Goal: Task Accomplishment & Management: Manage account settings

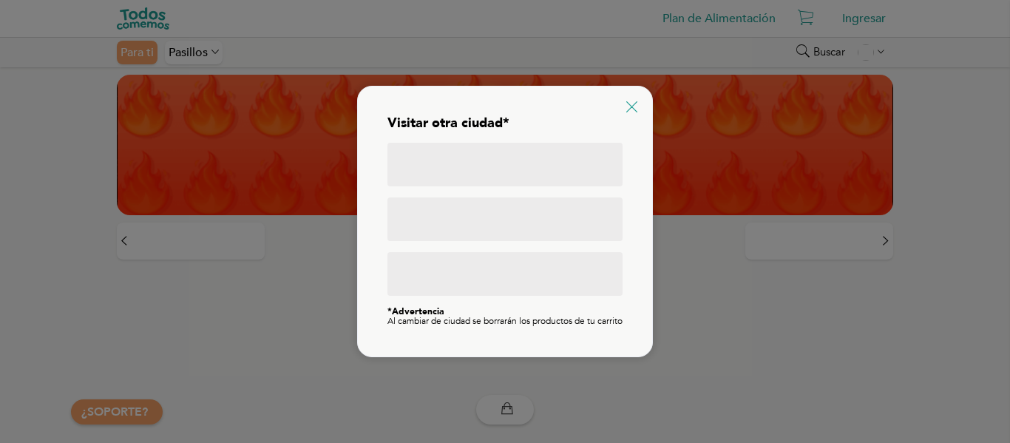
click at [635, 101] on icon at bounding box center [631, 106] width 11 height 11
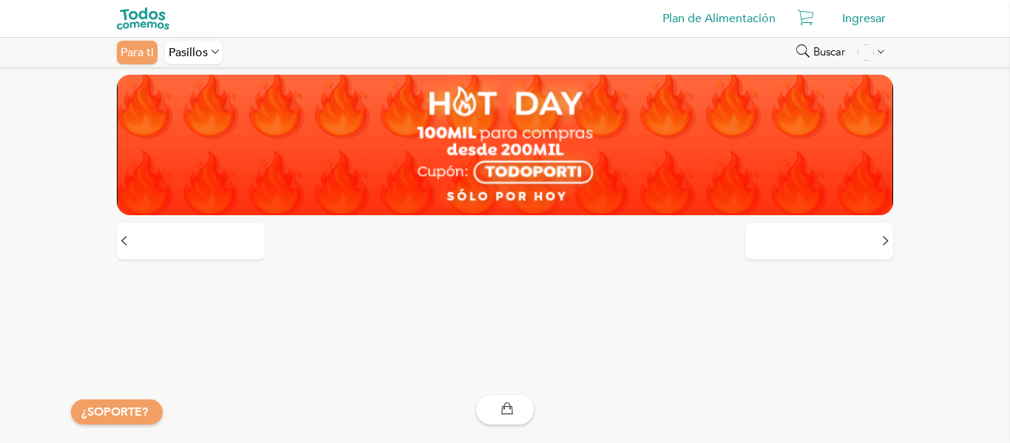
click at [863, 27] on div "Ingresar" at bounding box center [864, 19] width 58 height 30
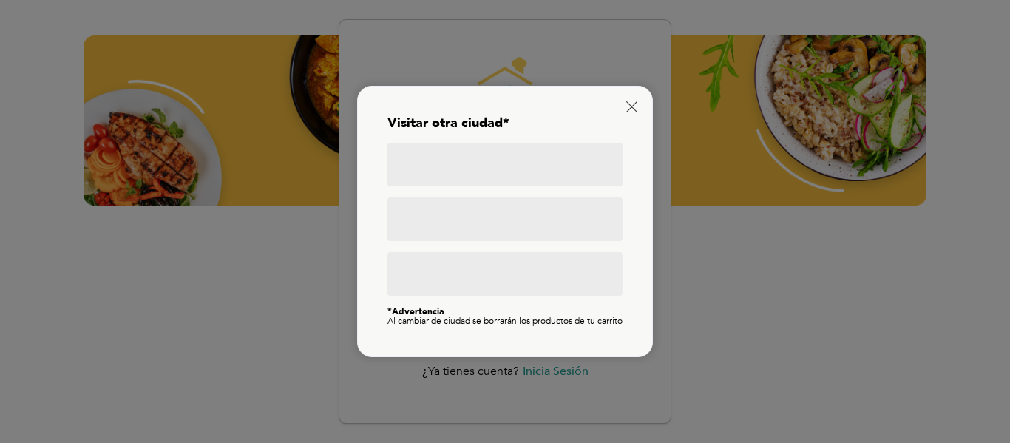
click at [641, 101] on div "Visitar otra ciudad* *Advertencia Al cambiar de ciudad se borrarán los producto…" at bounding box center [505, 221] width 296 height 271
click at [631, 104] on icon at bounding box center [631, 106] width 11 height 11
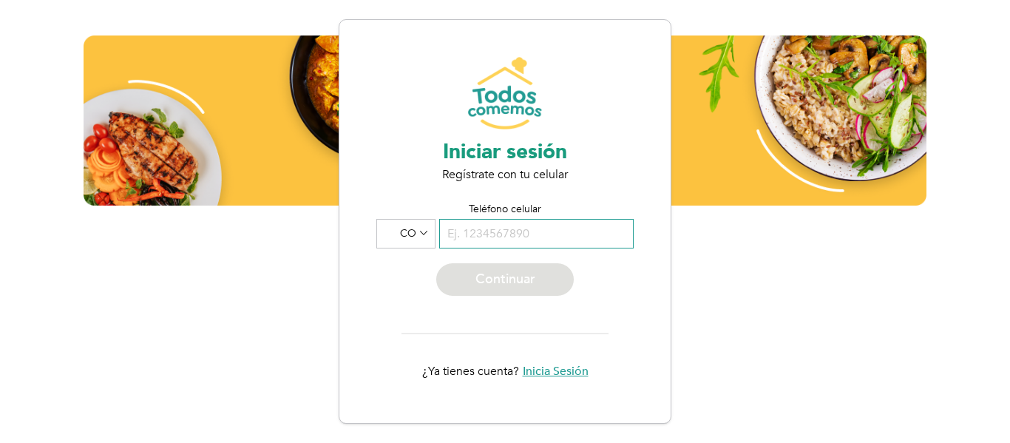
click at [510, 220] on input "tel" at bounding box center [536, 234] width 195 height 30
drag, startPoint x: 556, startPoint y: 382, endPoint x: 557, endPoint y: 372, distance: 9.6
click at [556, 382] on div "¿Ya tienes cuenta? Inicia Sesión" at bounding box center [504, 371] width 257 height 30
click at [557, 369] on span "Inicia Sesión" at bounding box center [556, 371] width 66 height 13
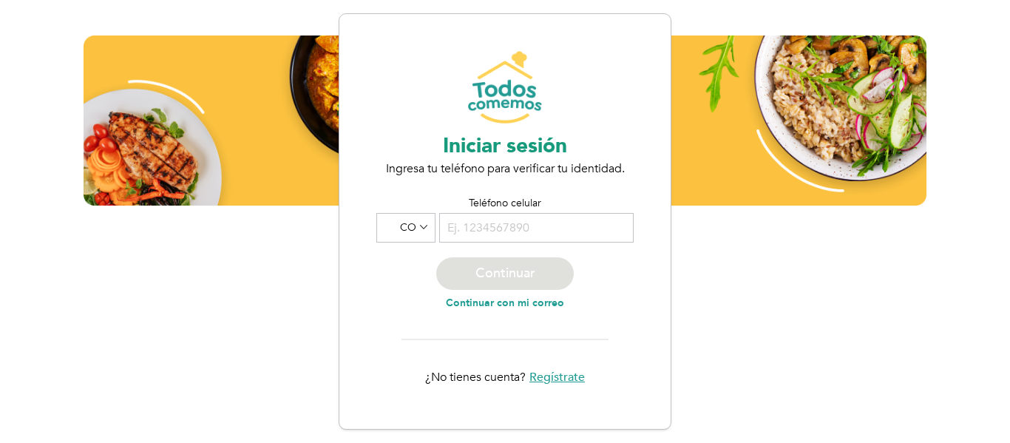
click at [502, 298] on div "Continuar con mi correo" at bounding box center [505, 303] width 118 height 12
click at [545, 211] on div "Correo electrónico" at bounding box center [504, 223] width 257 height 53
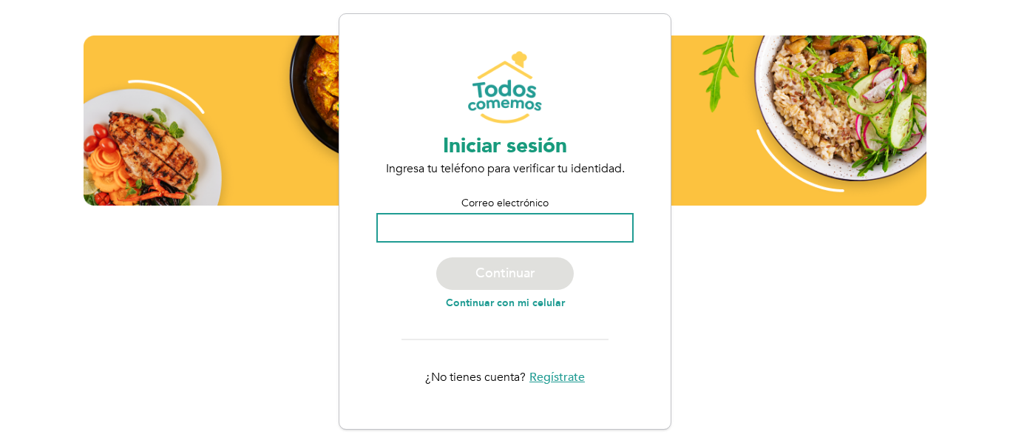
click at [524, 217] on input "email" at bounding box center [504, 228] width 257 height 30
paste input "miguel.ortiz.ow@gmail.com"
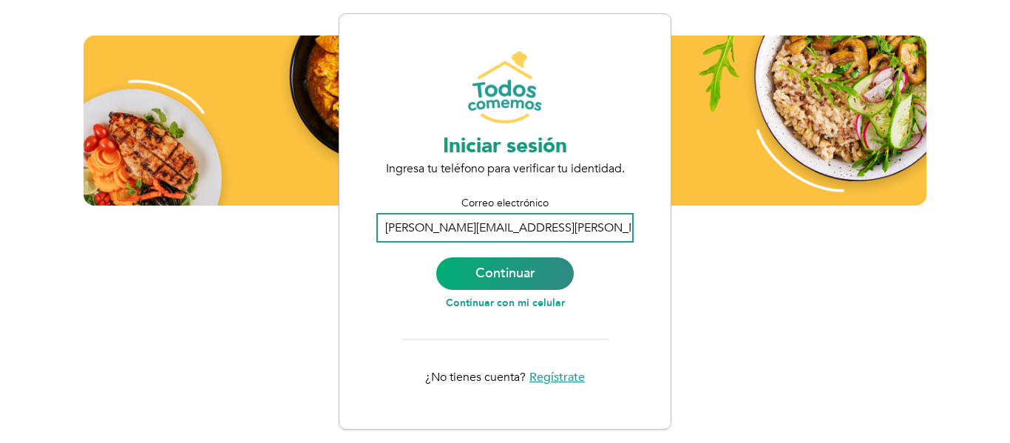
type input "miguel.ortiz.ow@gmail.com"
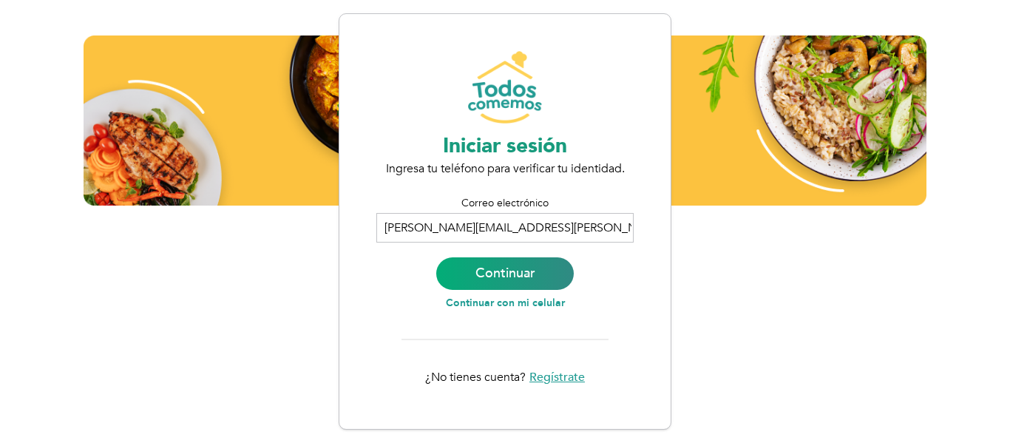
click at [526, 260] on div "Continuar" at bounding box center [505, 273] width 138 height 33
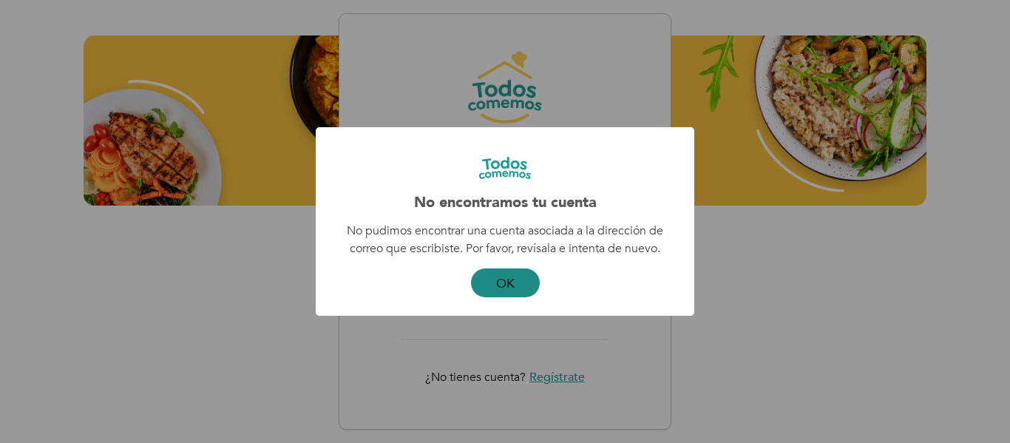
click at [516, 274] on button "OK" at bounding box center [505, 282] width 69 height 29
